Goal: Task Accomplishment & Management: Use online tool/utility

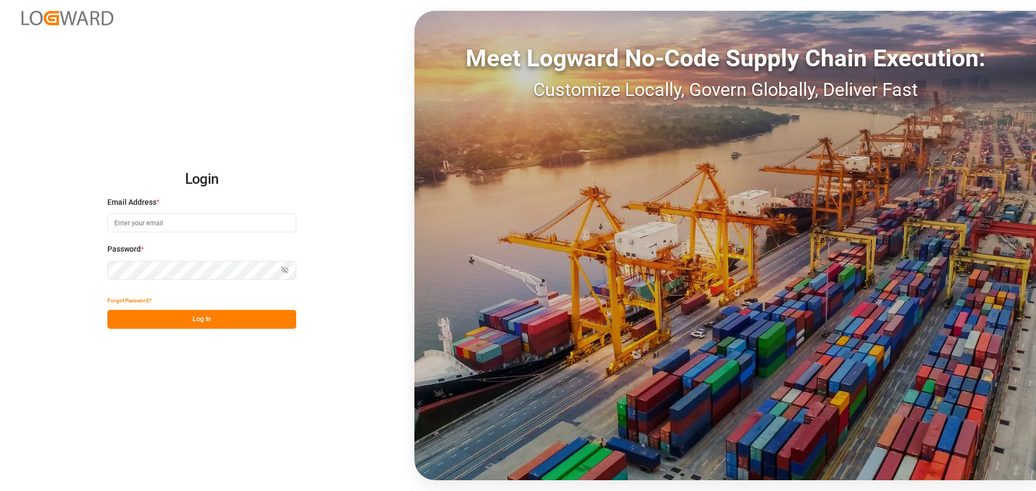
click at [164, 219] on input at bounding box center [201, 223] width 189 height 19
click at [172, 221] on input at bounding box center [201, 223] width 189 height 19
type input "[EMAIL_ADDRESS][DOMAIN_NAME]"
click at [236, 318] on button "Log In" at bounding box center [201, 319] width 189 height 19
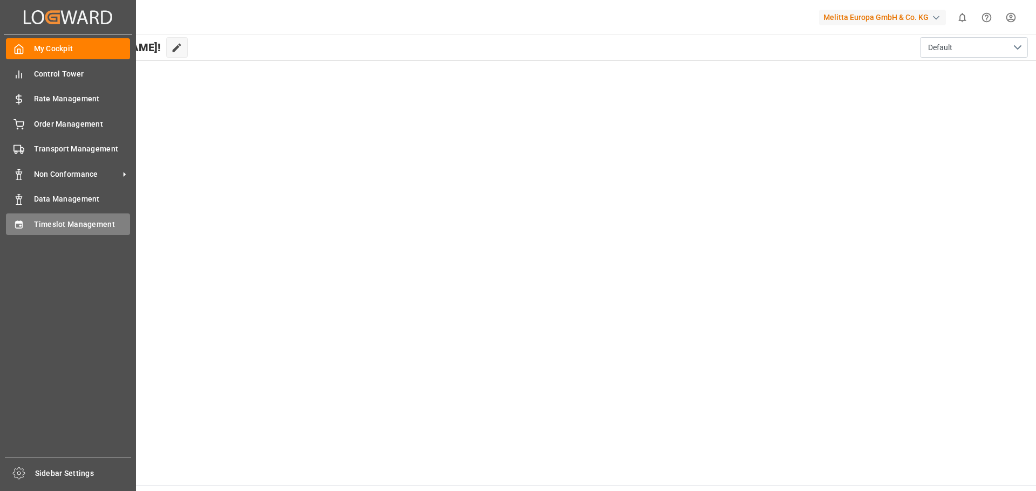
click at [57, 218] on div "Timeslot Management Timeslot Management" at bounding box center [68, 224] width 124 height 21
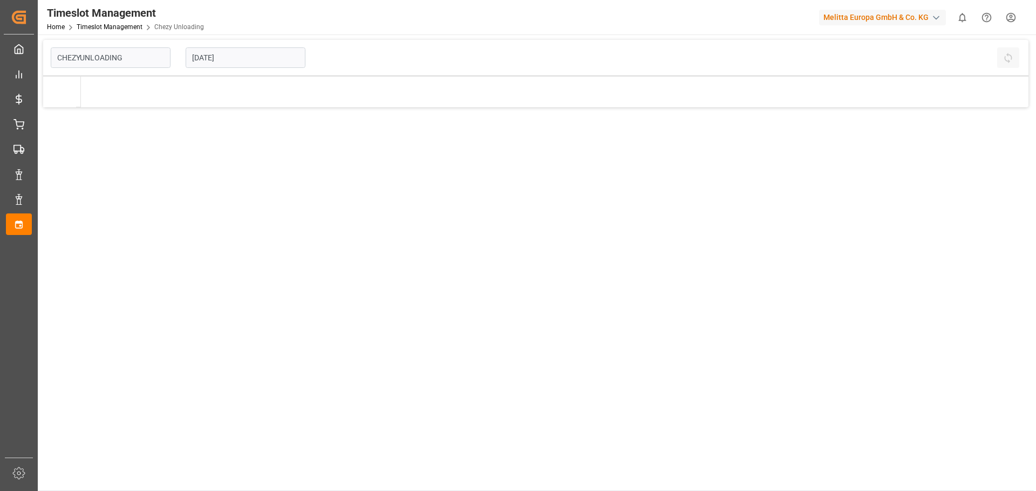
type input "Chezy Unloading"
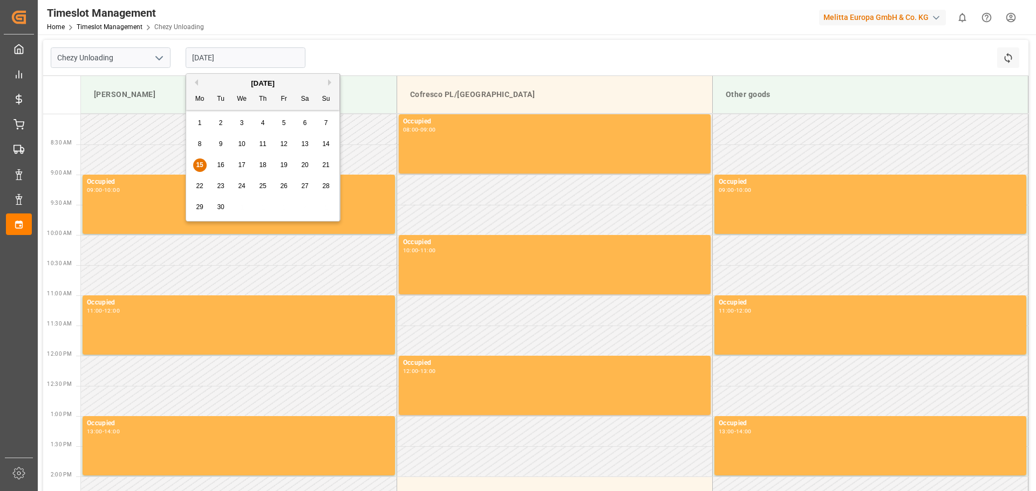
click at [249, 54] on input "[DATE]" at bounding box center [246, 57] width 120 height 21
click at [225, 163] on div "16" at bounding box center [220, 165] width 13 height 13
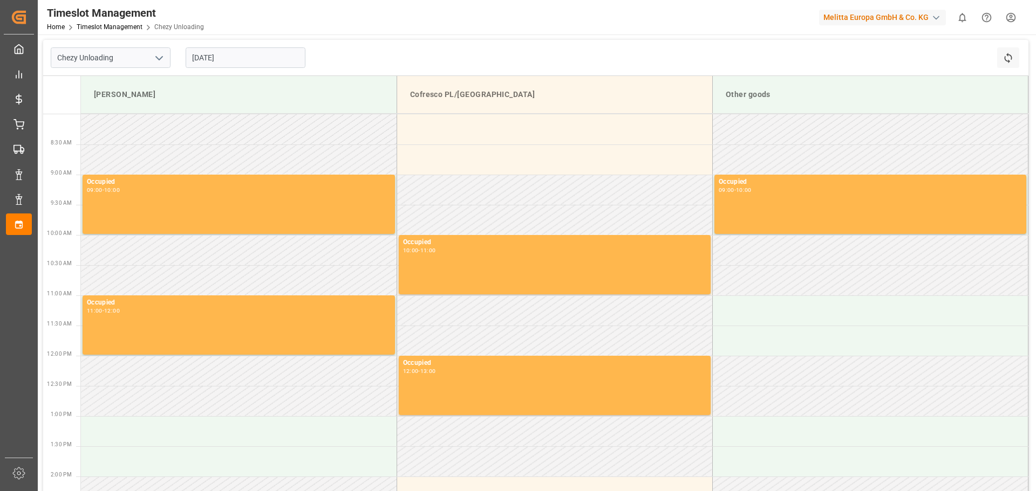
click at [227, 57] on input "[DATE]" at bounding box center [246, 57] width 120 height 21
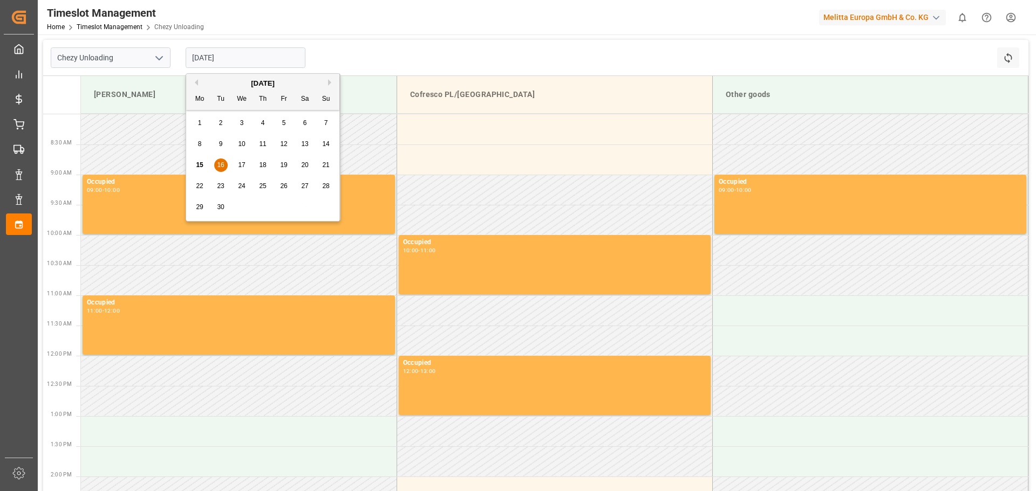
click at [240, 167] on span "17" at bounding box center [241, 165] width 7 height 8
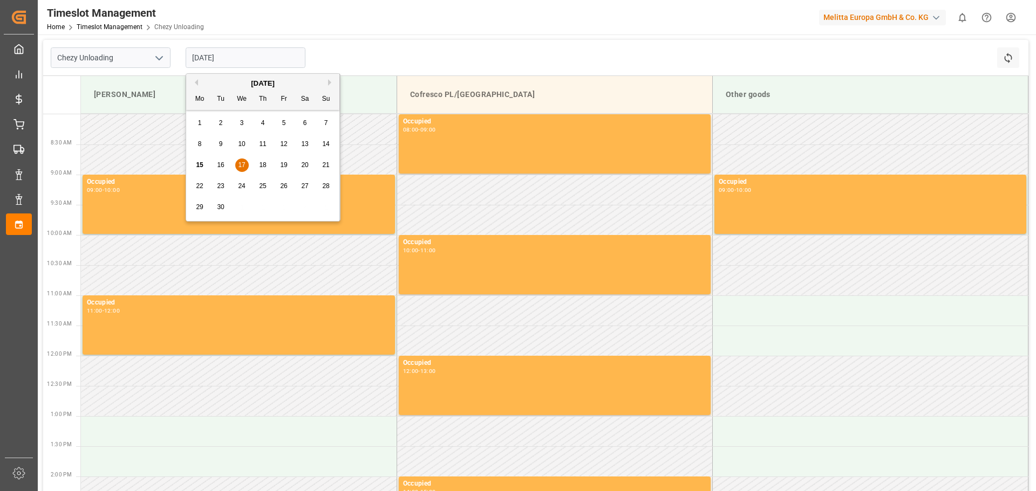
click at [223, 61] on input "[DATE]" at bounding box center [246, 57] width 120 height 21
click at [262, 163] on span "18" at bounding box center [262, 165] width 7 height 8
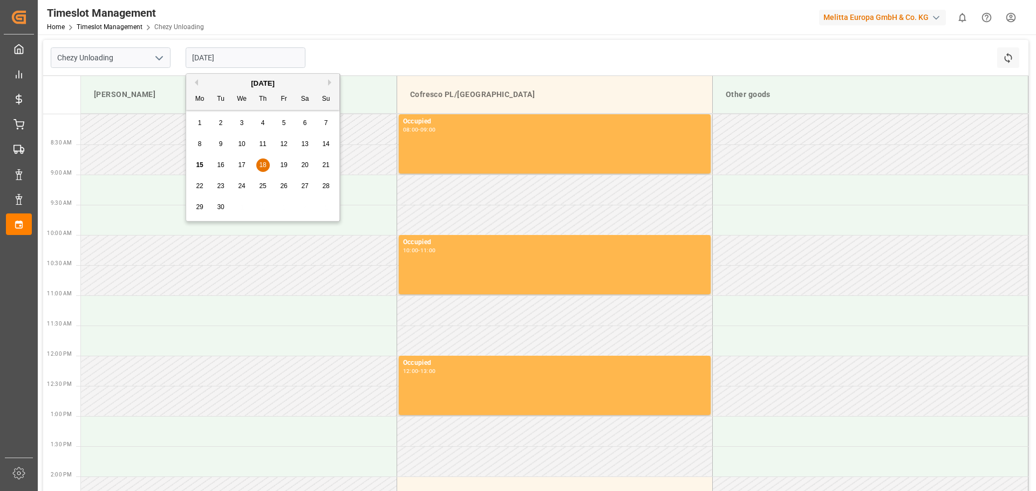
click at [236, 55] on input "[DATE]" at bounding box center [246, 57] width 120 height 21
click at [283, 161] on div "19" at bounding box center [283, 165] width 13 height 13
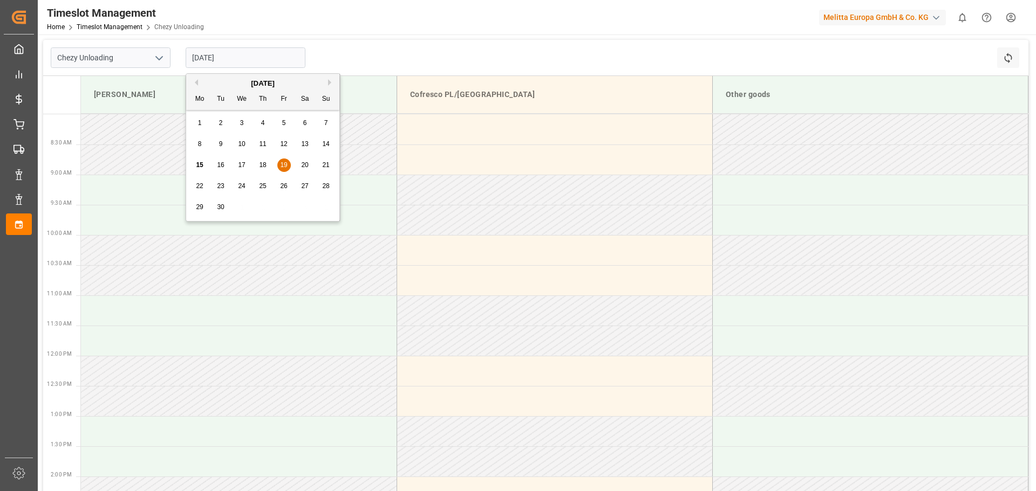
click at [226, 57] on input "[DATE]" at bounding box center [246, 57] width 120 height 21
click at [264, 162] on span "18" at bounding box center [262, 165] width 7 height 8
type input "[DATE]"
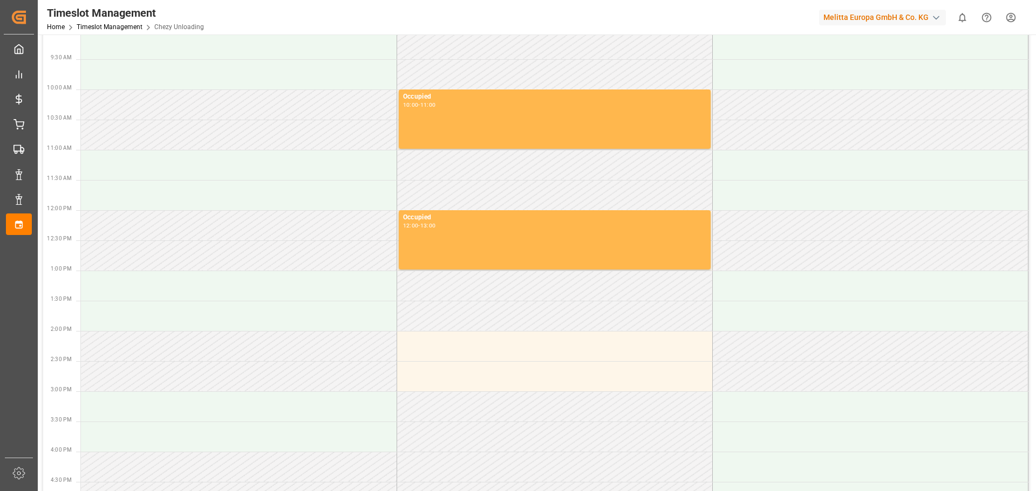
scroll to position [162, 0]
